Goal: Information Seeking & Learning: Learn about a topic

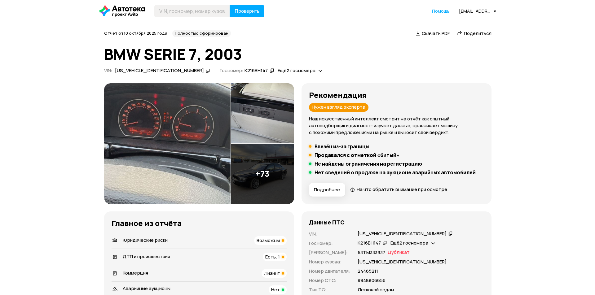
scroll to position [124, 0]
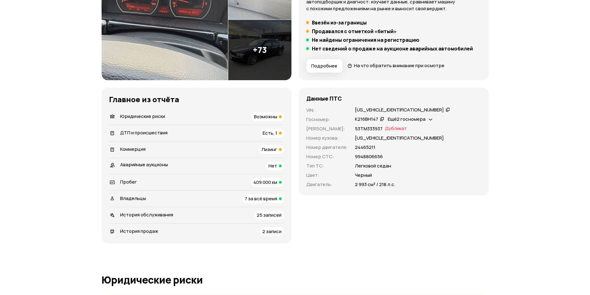
click at [209, 65] on img at bounding box center [165, 19] width 126 height 121
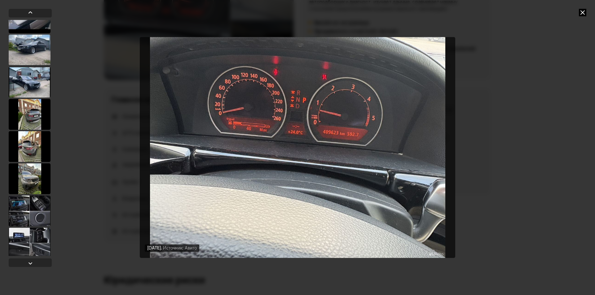
scroll to position [2212, 0]
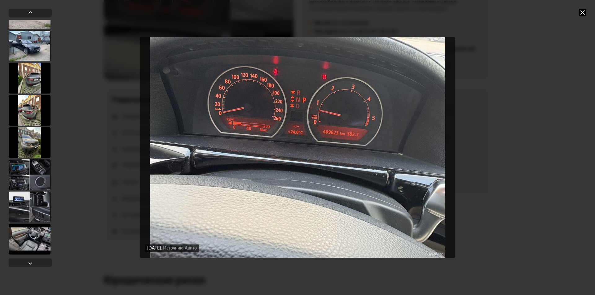
click at [30, 52] on div at bounding box center [30, 45] width 42 height 31
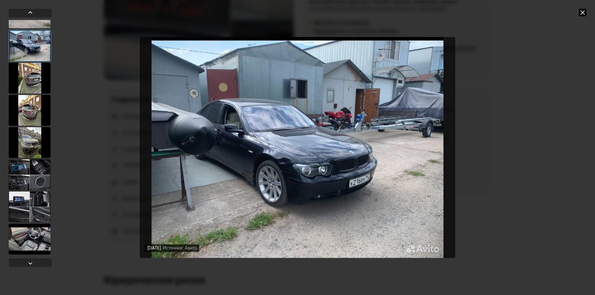
click at [581, 13] on icon at bounding box center [582, 12] width 7 height 7
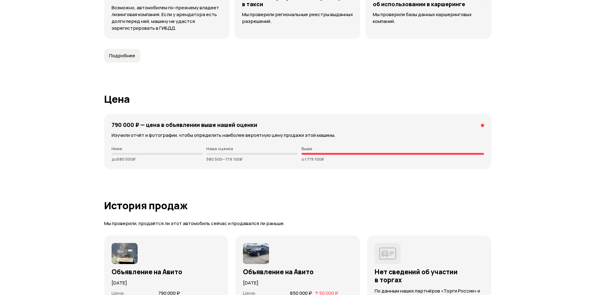
scroll to position [1951, 0]
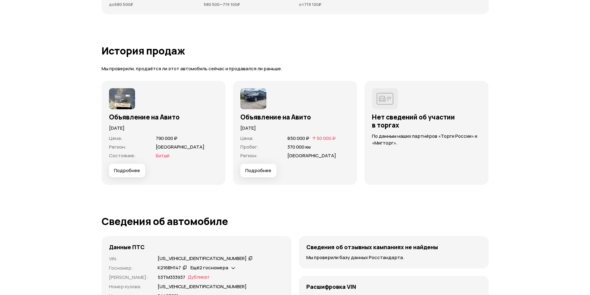
click at [128, 170] on span "Подробнее" at bounding box center [127, 171] width 26 height 6
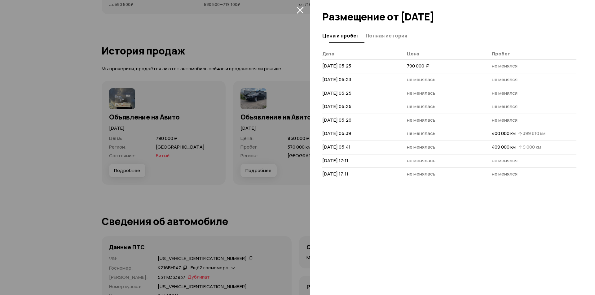
click at [381, 33] on button "Полная история" at bounding box center [385, 35] width 43 height 12
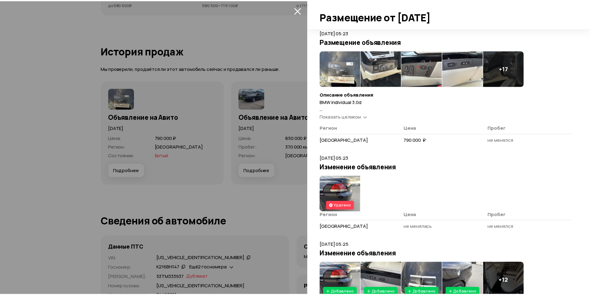
scroll to position [31, 0]
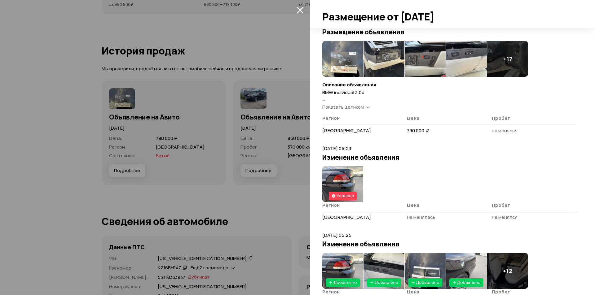
click at [346, 178] on img at bounding box center [342, 184] width 41 height 36
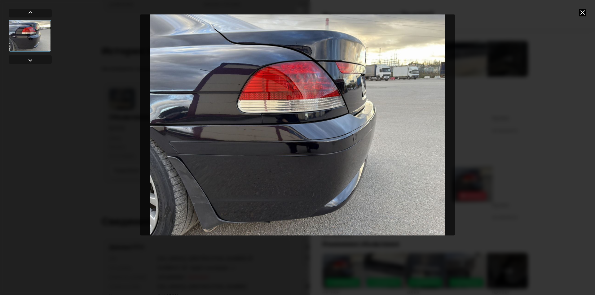
click at [583, 13] on icon at bounding box center [582, 12] width 7 height 7
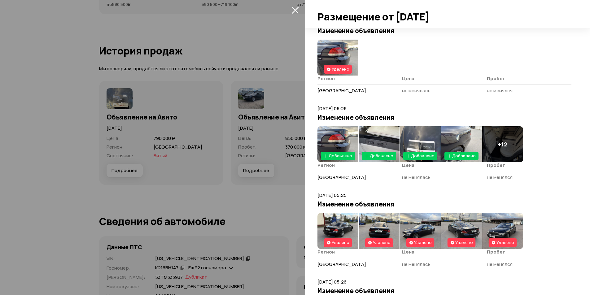
scroll to position [217, 0]
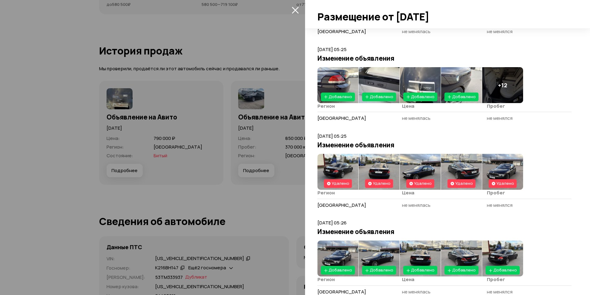
click at [336, 82] on img at bounding box center [337, 85] width 41 height 36
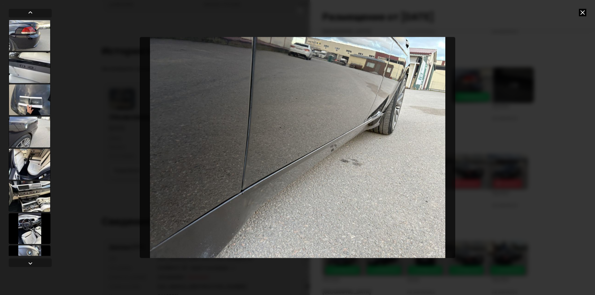
click at [581, 11] on icon at bounding box center [582, 12] width 7 height 7
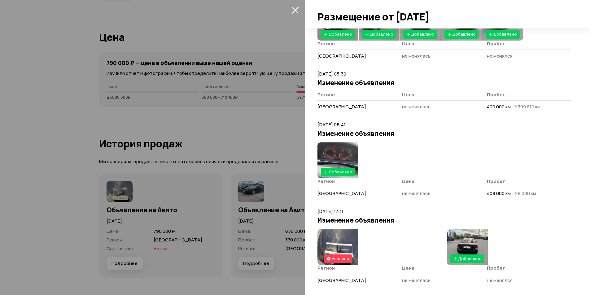
scroll to position [483, 0]
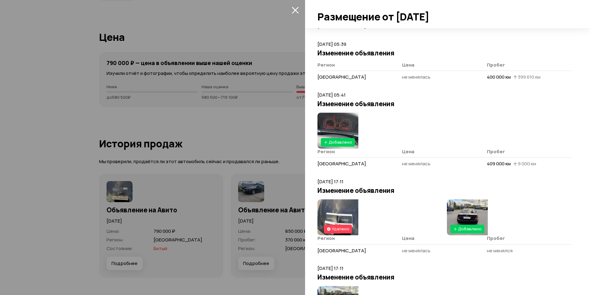
click at [340, 218] on img at bounding box center [337, 217] width 41 height 36
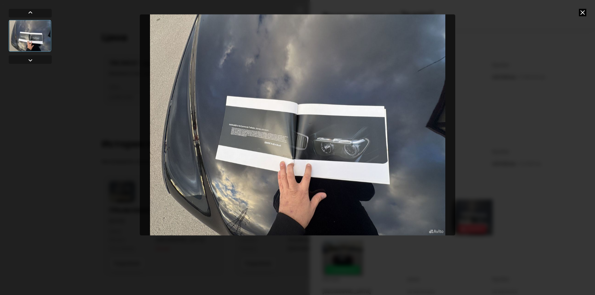
click at [583, 14] on icon at bounding box center [582, 12] width 7 height 7
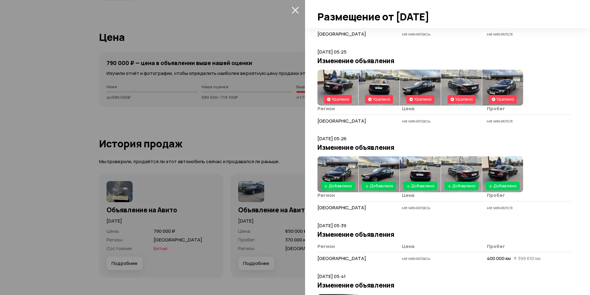
scroll to position [297, 0]
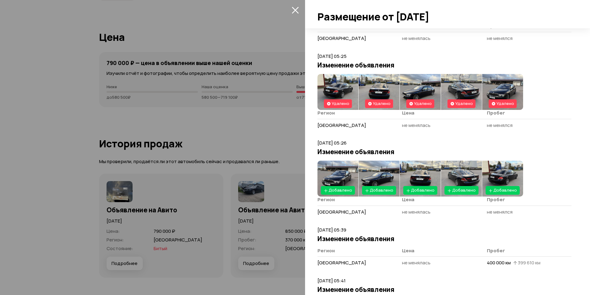
click at [344, 87] on img at bounding box center [337, 92] width 41 height 36
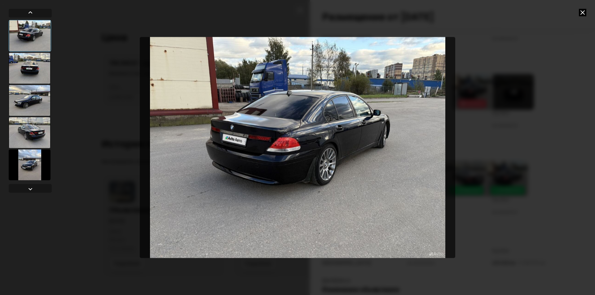
click at [581, 11] on icon at bounding box center [582, 12] width 7 height 7
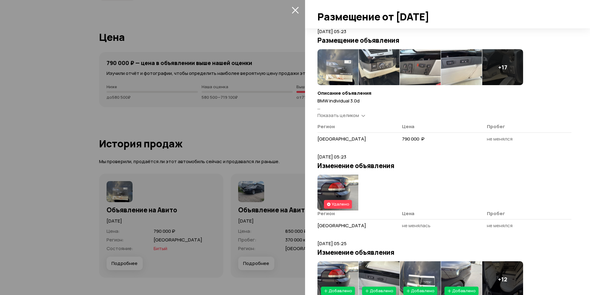
scroll to position [0, 0]
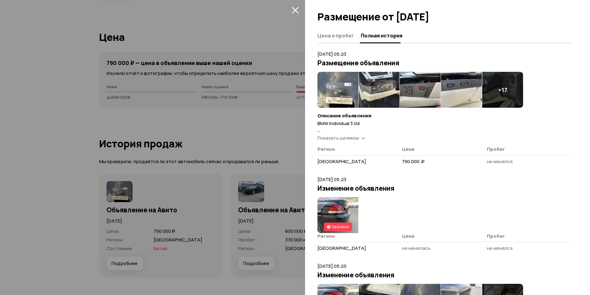
click at [352, 140] on span "Показать целиком" at bounding box center [337, 138] width 41 height 7
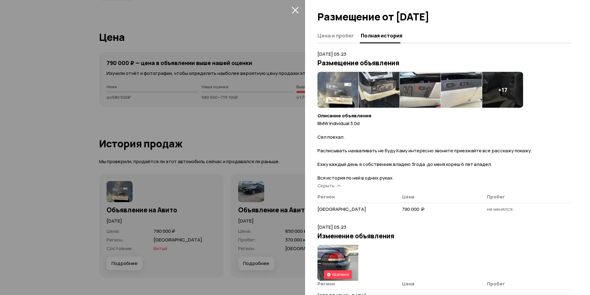
click at [495, 81] on div "+ 17" at bounding box center [502, 90] width 41 height 36
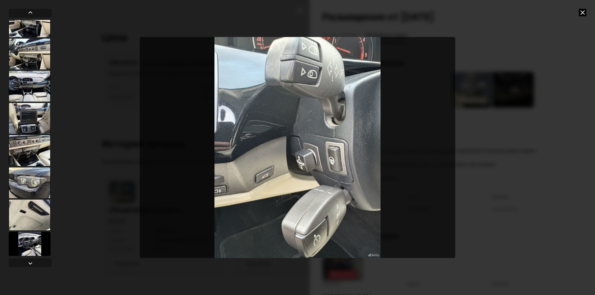
scroll to position [434, 0]
click at [33, 176] on div at bounding box center [30, 182] width 42 height 31
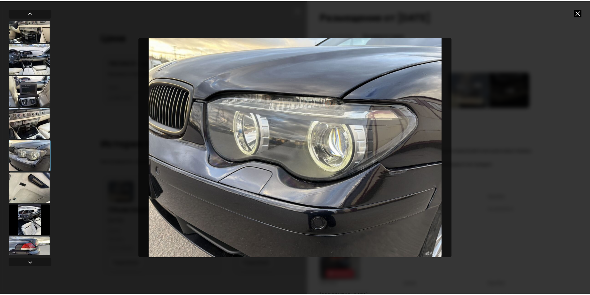
scroll to position [473, 0]
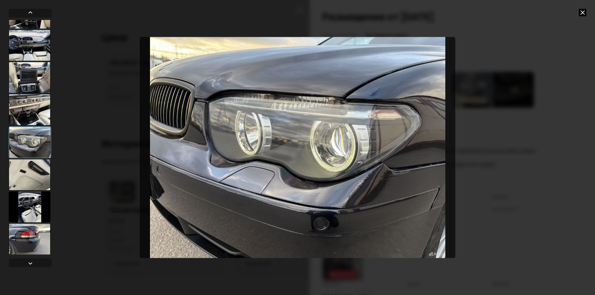
click at [581, 13] on icon at bounding box center [582, 12] width 7 height 7
